Goal: Navigation & Orientation: Find specific page/section

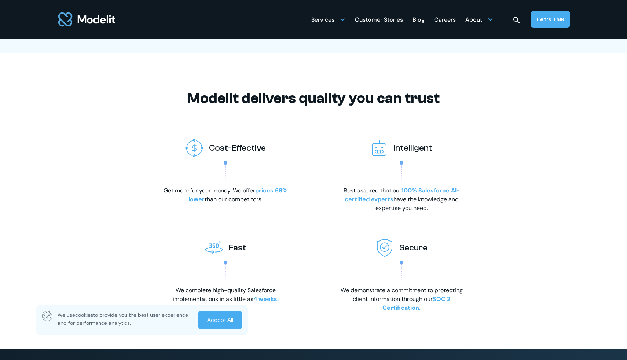
scroll to position [1149, 0]
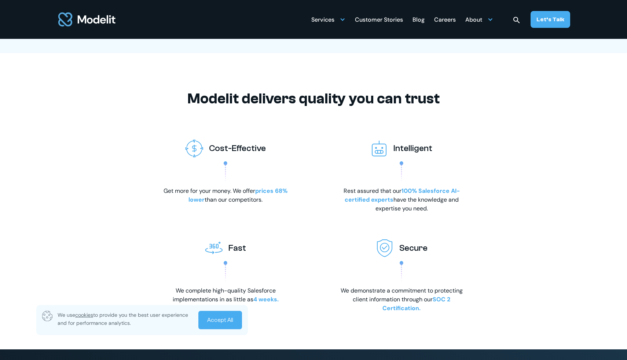
click at [367, 203] on span "100% Salesforce AI-certified experts" at bounding box center [402, 195] width 115 height 16
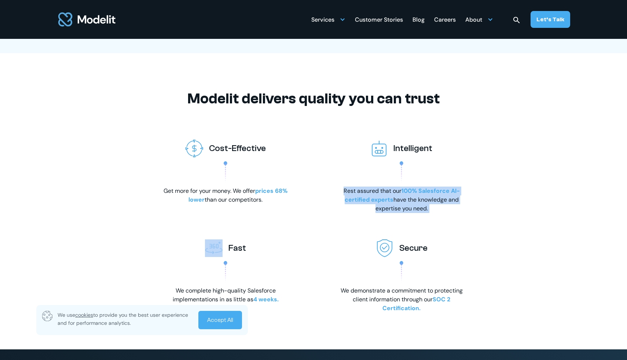
drag, startPoint x: 367, startPoint y: 212, endPoint x: 408, endPoint y: 212, distance: 41.1
click at [408, 212] on p "Rest assured that our 100% Salesforce AI-certified experts have the knowledge a…" at bounding box center [401, 200] width 132 height 26
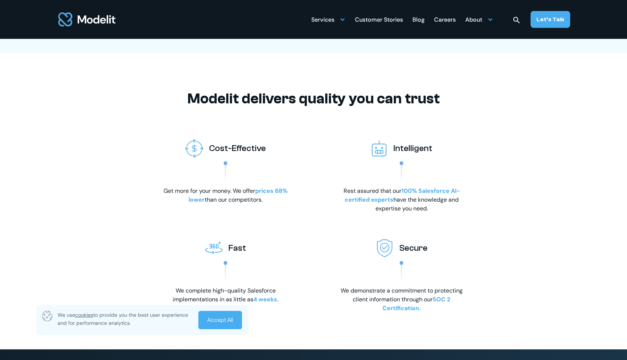
click at [398, 163] on div "Intelligent" at bounding box center [401, 148] width 95 height 29
drag, startPoint x: 398, startPoint y: 171, endPoint x: 392, endPoint y: 171, distance: 6.6
click at [392, 163] on div "Intelligent" at bounding box center [401, 148] width 95 height 29
click at [375, 157] on img at bounding box center [379, 149] width 17 height 18
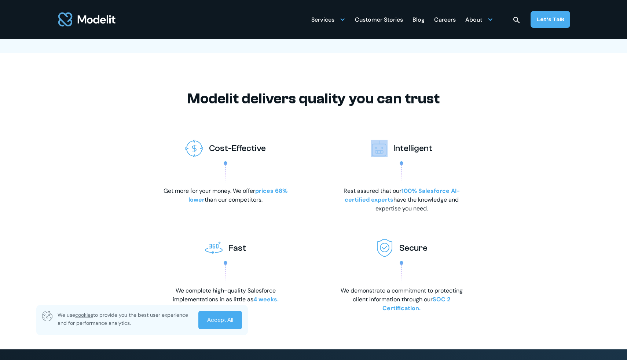
click at [356, 147] on div "Intelligent" at bounding box center [401, 148] width 95 height 29
drag, startPoint x: 356, startPoint y: 147, endPoint x: 387, endPoint y: 141, distance: 32.1
click at [387, 141] on div "Modelit delivers quality you can trust Cost-Effective Get more for your money. …" at bounding box center [313, 201] width 484 height 223
click at [344, 187] on div "Intelligent Rest assured that our 100% Salesforce AI-certified experts have the…" at bounding box center [401, 173] width 132 height 79
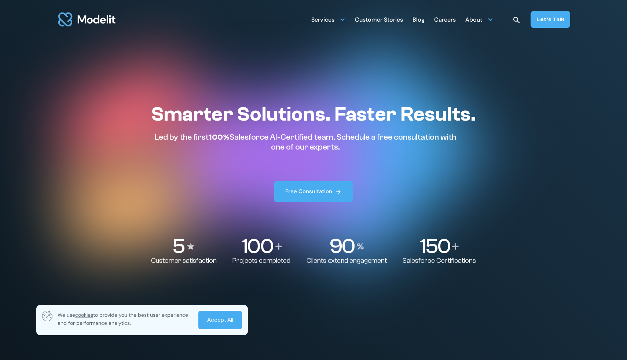
scroll to position [0, 0]
click at [336, 190] on img at bounding box center [338, 191] width 7 height 7
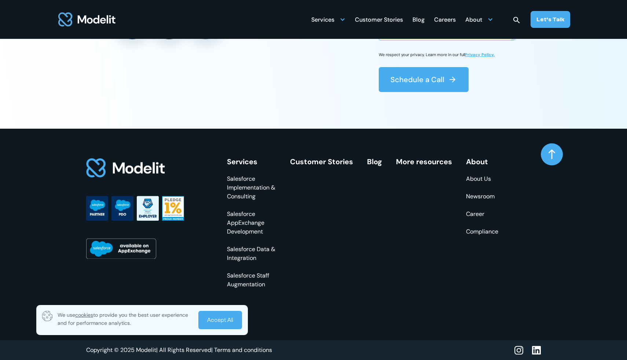
scroll to position [2859, 0]
click at [551, 158] on img at bounding box center [551, 154] width 7 height 10
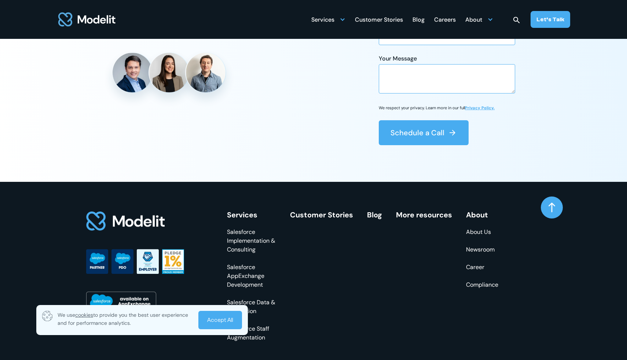
scroll to position [2794, 0]
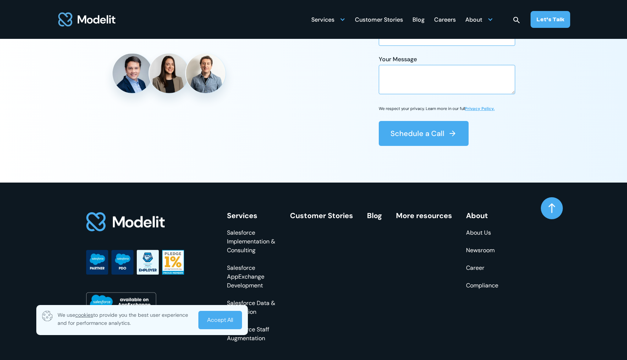
click at [550, 213] on img at bounding box center [551, 208] width 7 height 10
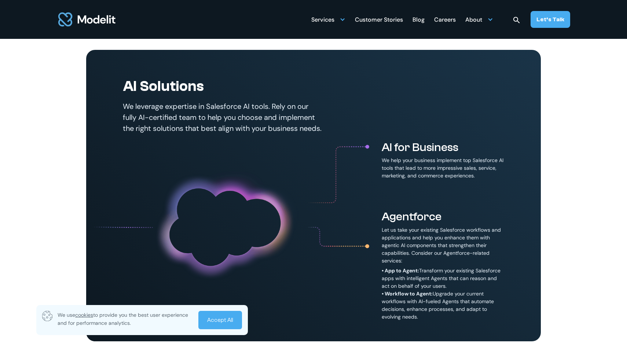
scroll to position [330, 0]
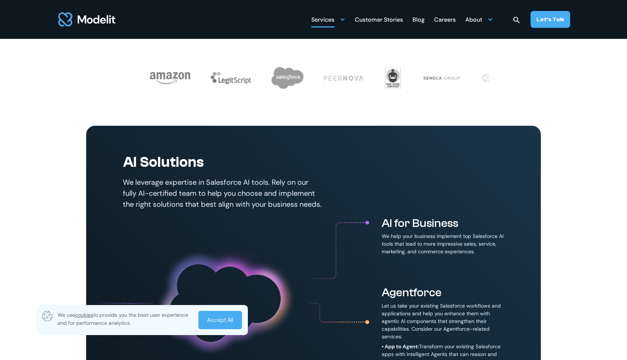
click at [344, 20] on div at bounding box center [342, 19] width 6 height 6
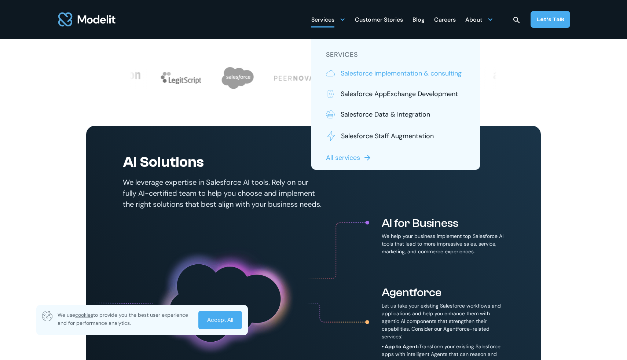
click at [344, 72] on p "Salesforce implementation & consulting" at bounding box center [401, 74] width 121 height 10
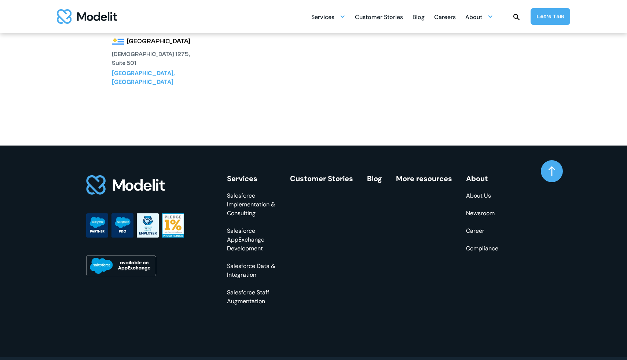
scroll to position [255, 0]
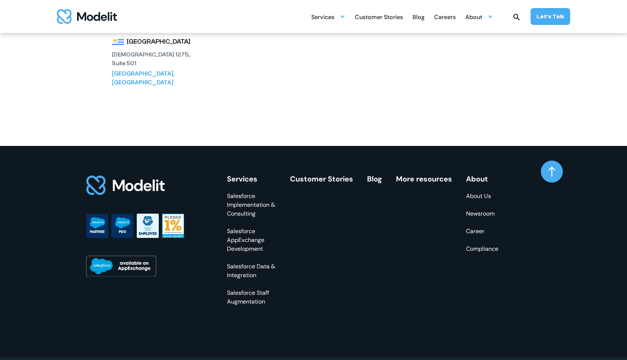
click at [549, 166] on img at bounding box center [551, 171] width 7 height 10
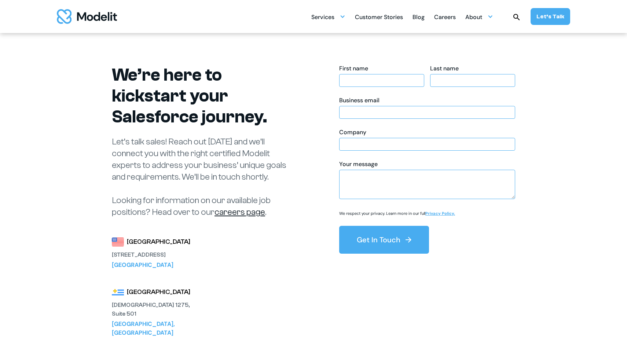
scroll to position [0, 0]
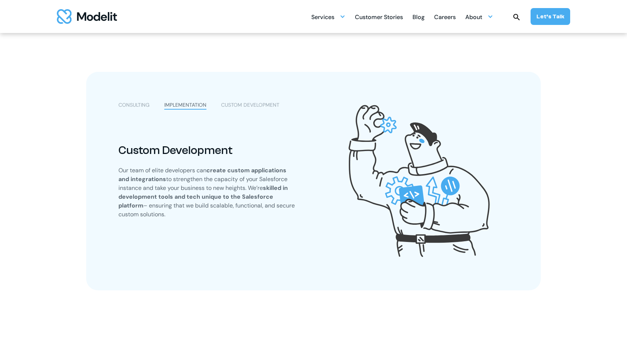
scroll to position [78, 0]
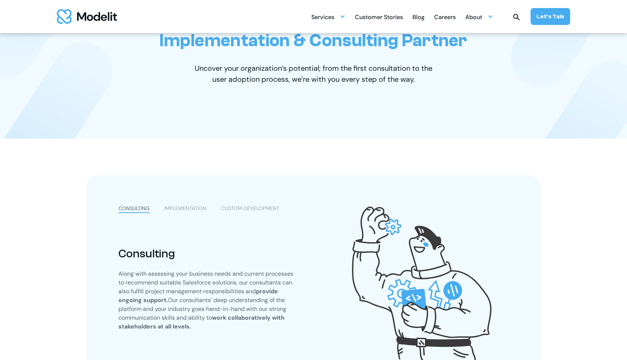
click at [421, 16] on div "Blog" at bounding box center [418, 18] width 12 height 14
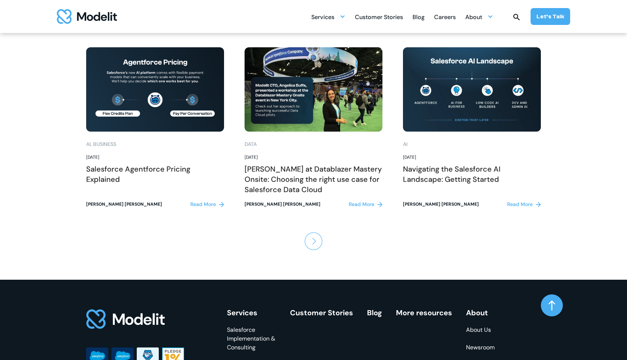
scroll to position [875, 0]
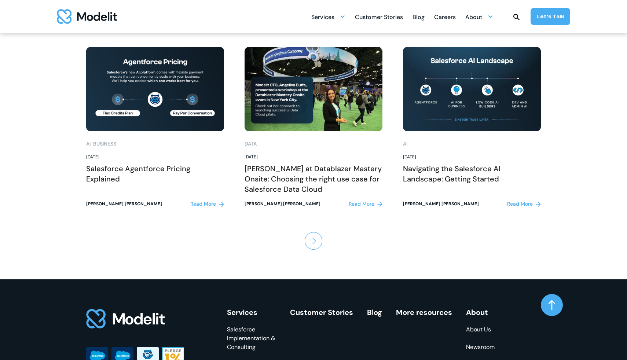
click at [316, 237] on img "Next Page" at bounding box center [314, 241] width 18 height 18
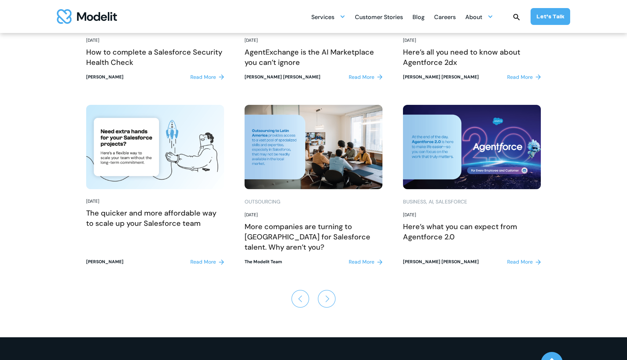
scroll to position [807, 0]
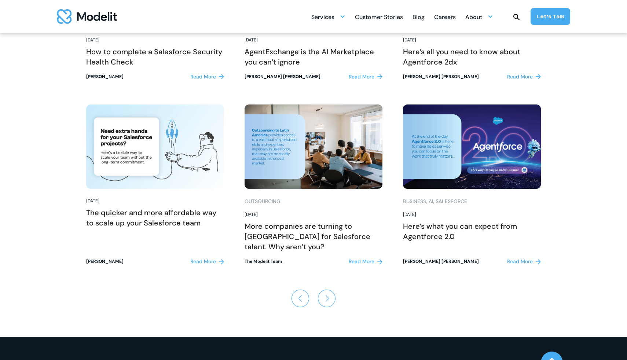
click at [327, 300] on img "Next Page" at bounding box center [327, 299] width 18 height 18
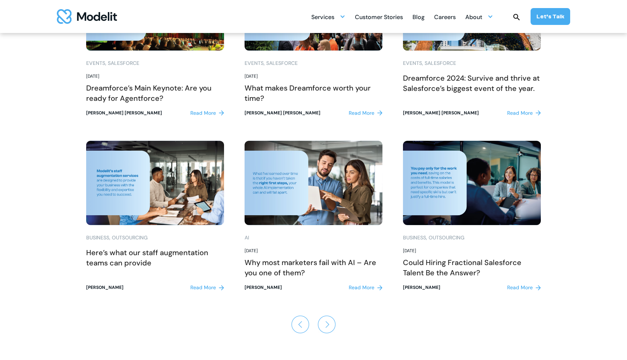
scroll to position [790, 0]
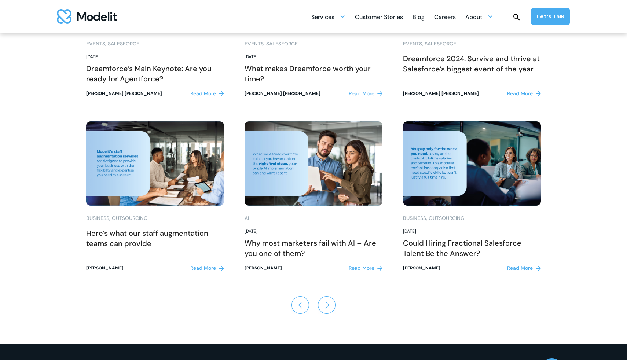
click at [301, 302] on img "Previous Page" at bounding box center [300, 305] width 18 height 18
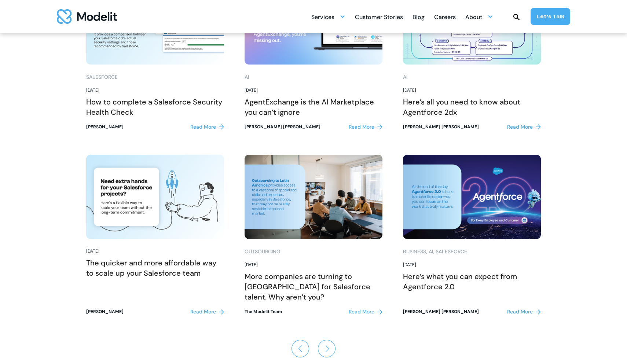
scroll to position [749, 0]
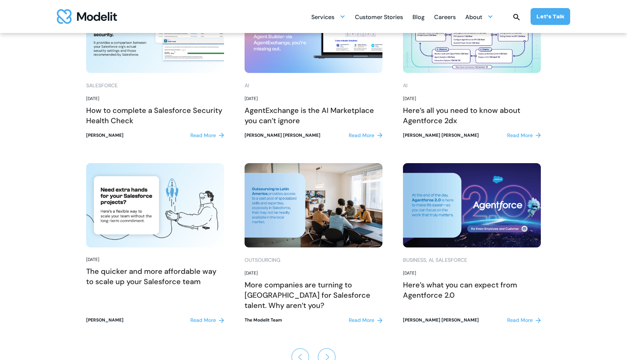
click at [297, 349] on img "Previous Page" at bounding box center [300, 357] width 18 height 18
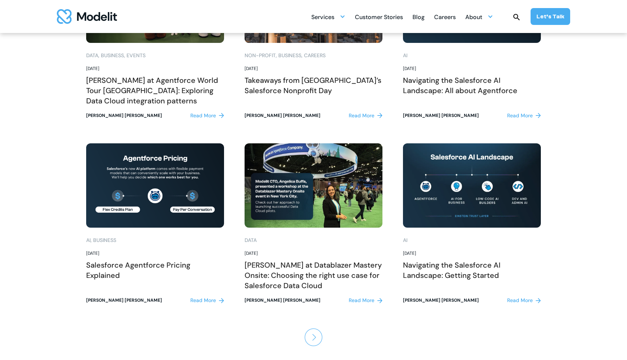
scroll to position [779, 0]
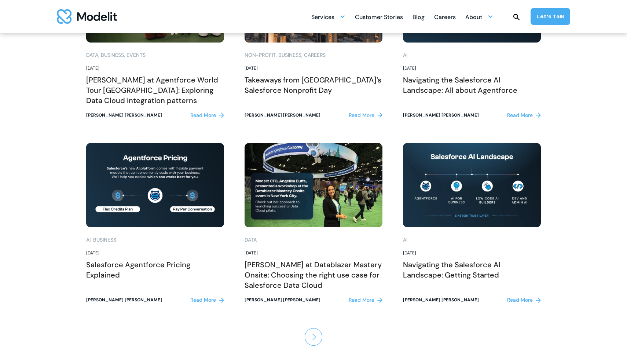
click at [309, 337] on img "Next Page" at bounding box center [314, 337] width 18 height 18
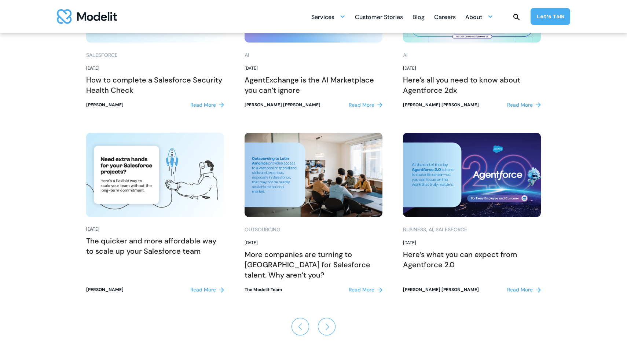
click at [309, 337] on div "List" at bounding box center [313, 327] width 455 height 24
click at [323, 327] on img "Next Page" at bounding box center [327, 327] width 18 height 18
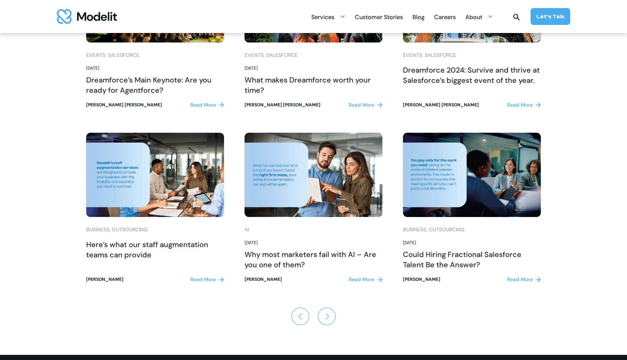
click at [323, 327] on link "Next Page" at bounding box center [327, 316] width 18 height 24
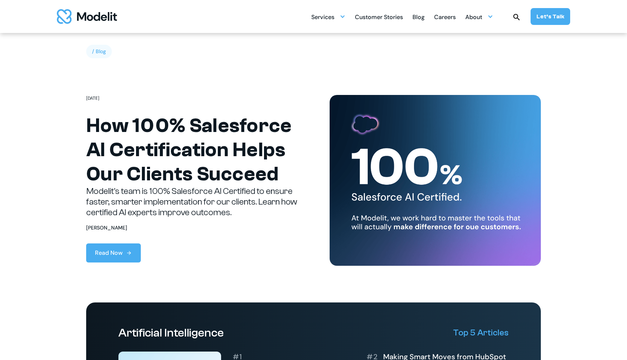
scroll to position [0, 0]
click at [94, 14] on img "home" at bounding box center [87, 16] width 60 height 15
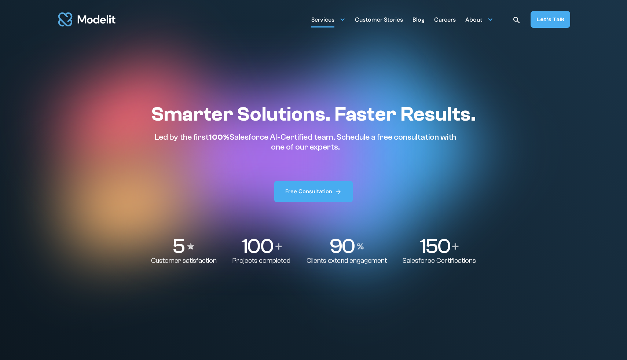
click at [334, 20] on div "Services" at bounding box center [322, 20] width 23 height 14
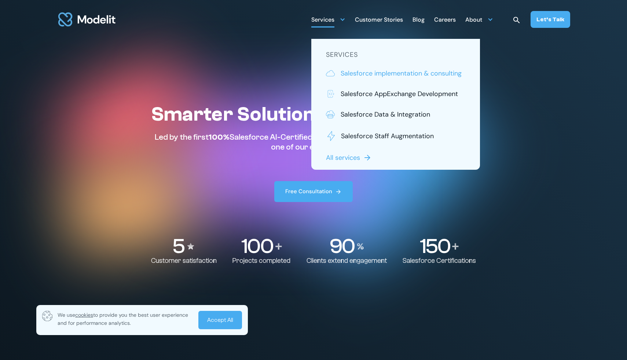
click at [352, 75] on p "Salesforce implementation & consulting" at bounding box center [401, 74] width 121 height 10
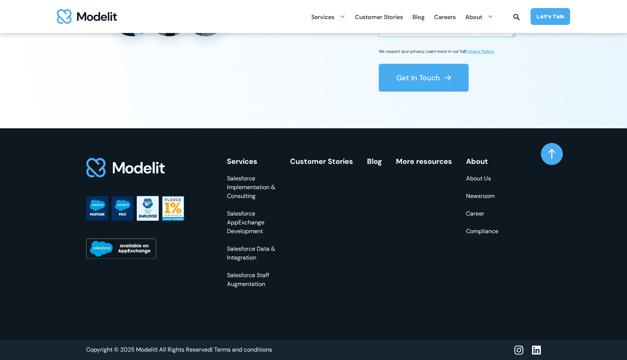
scroll to position [2216, 0]
click at [548, 159] on link at bounding box center [552, 154] width 22 height 22
click at [556, 158] on link at bounding box center [552, 154] width 22 height 22
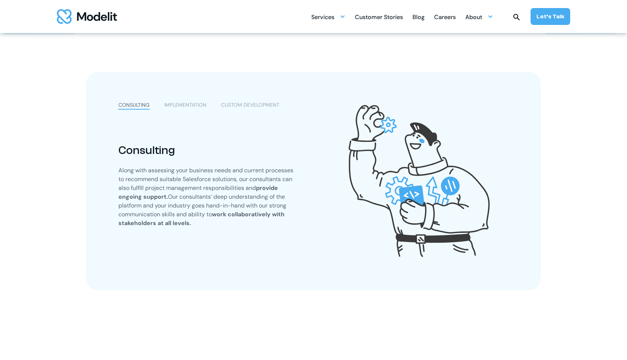
click at [441, 17] on div "Careers" at bounding box center [445, 18] width 22 height 14
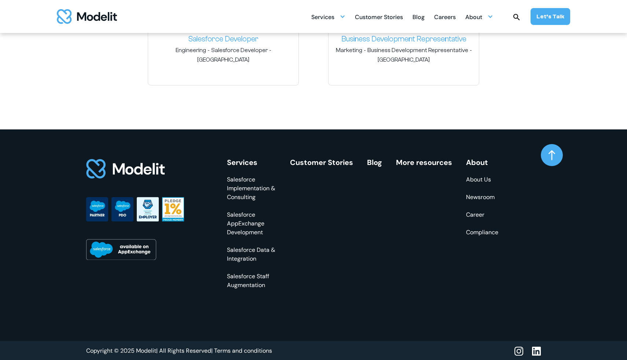
click at [550, 150] on img at bounding box center [551, 155] width 7 height 10
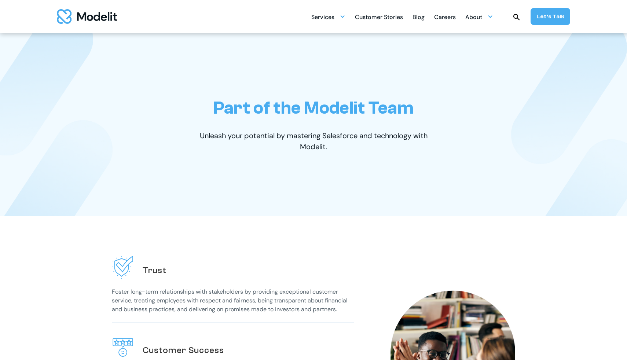
click at [85, 19] on img "home" at bounding box center [87, 16] width 60 height 15
